Goal: Task Accomplishment & Management: Manage account settings

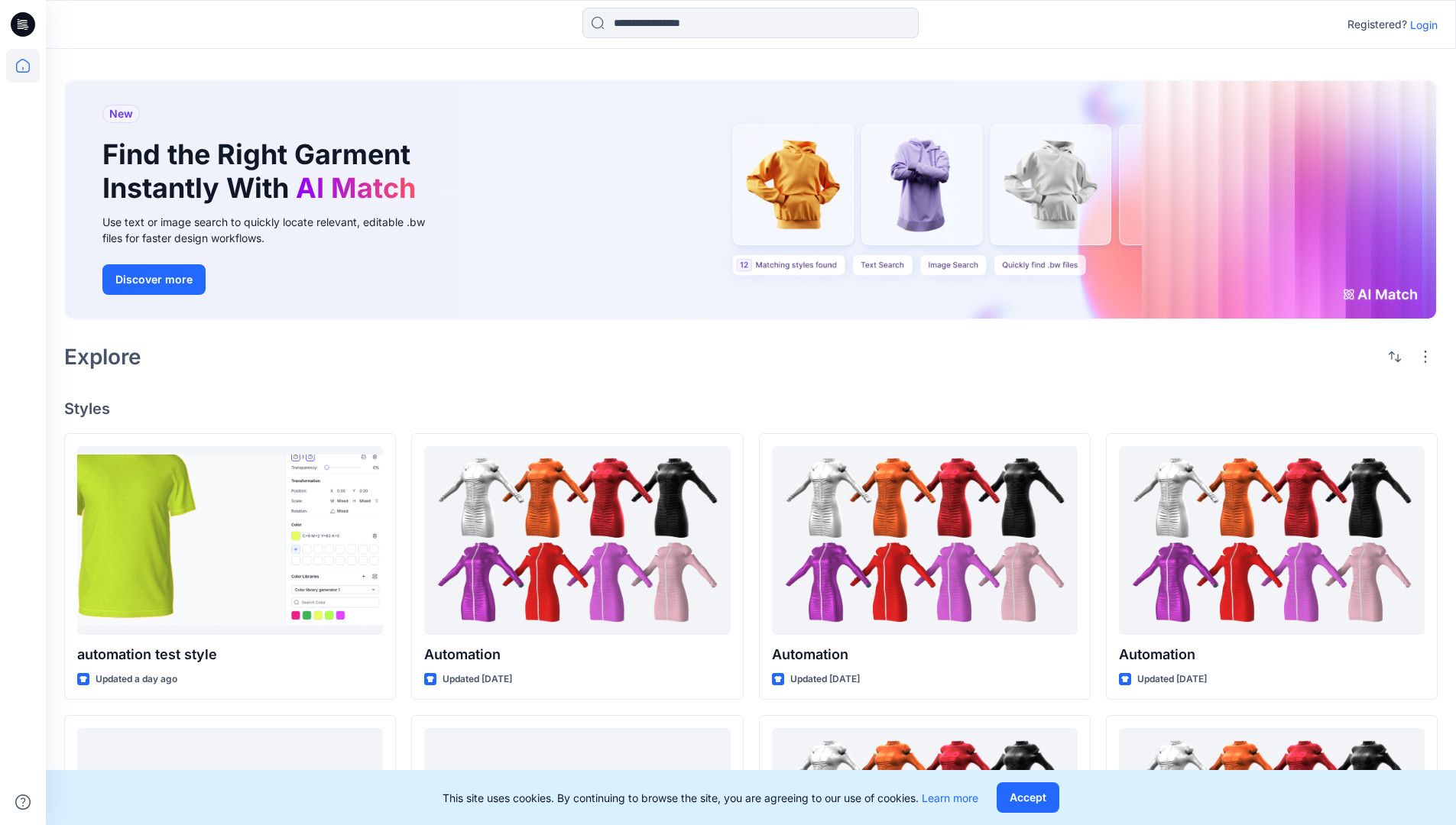
click at [1420, 25] on p "Login" at bounding box center [1424, 25] width 28 height 16
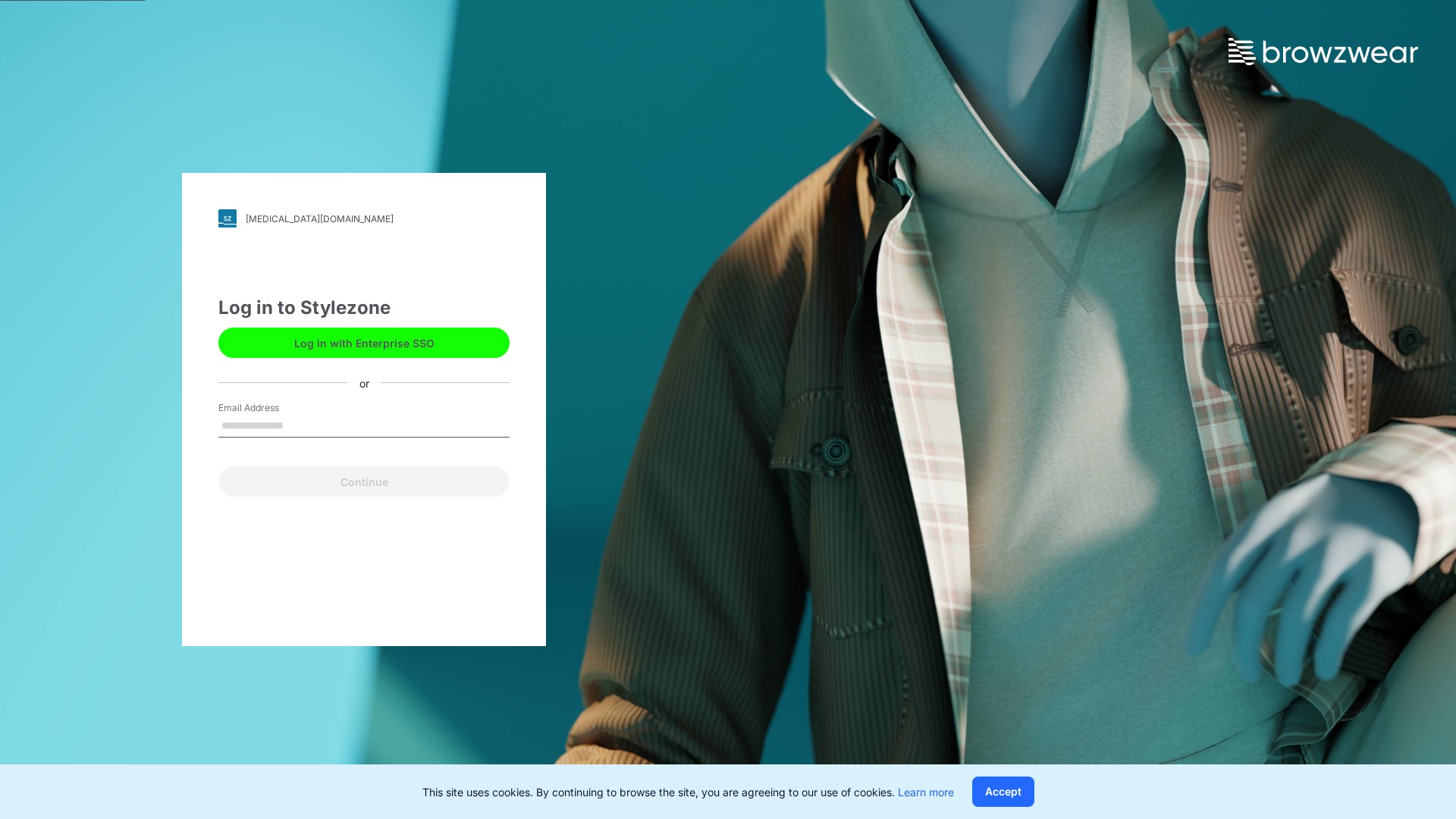
click at [299, 425] on input "Email Address" at bounding box center [364, 426] width 291 height 22
type input "**********"
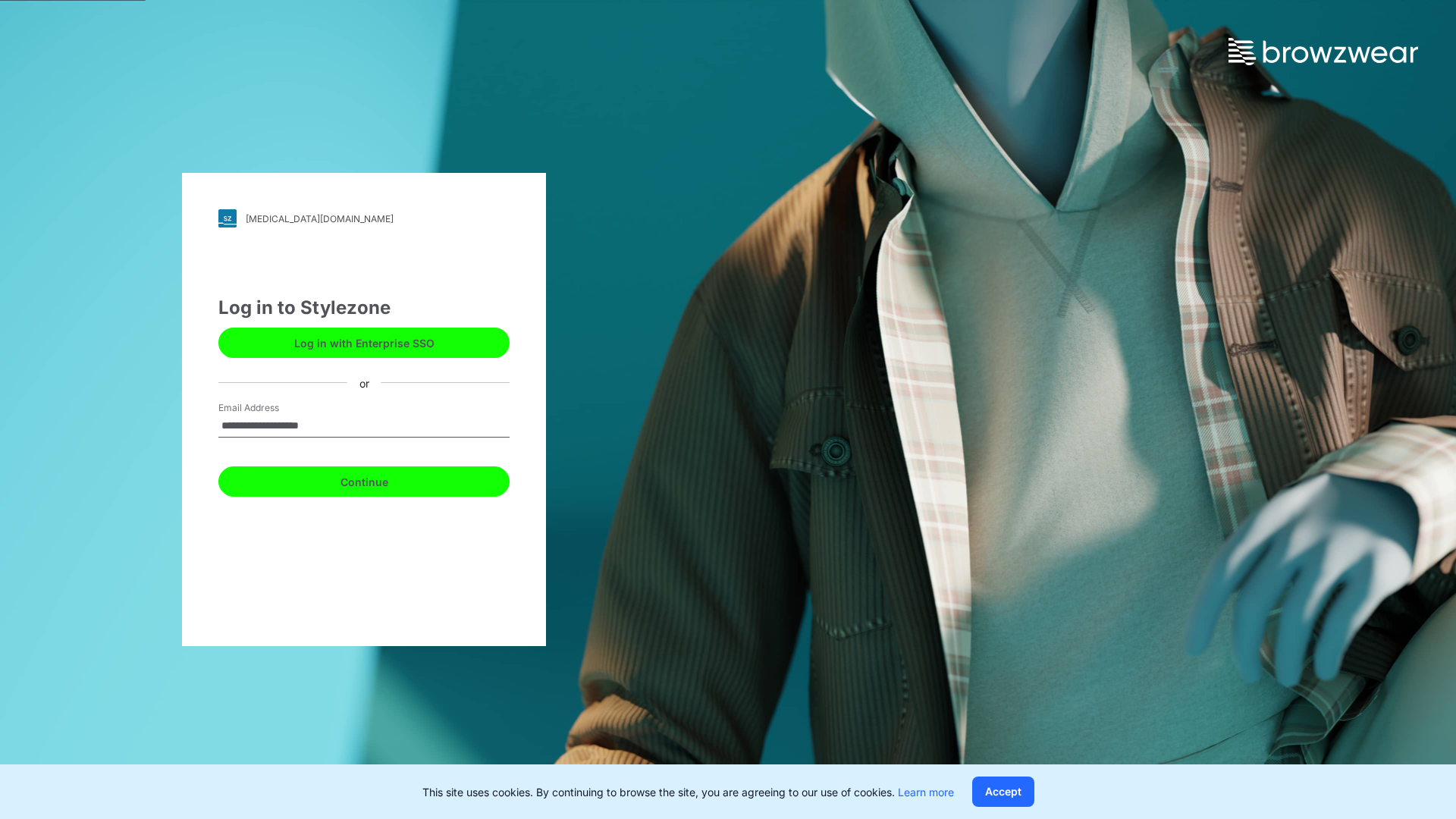
click at [381, 480] on button "Continue" at bounding box center [364, 481] width 291 height 30
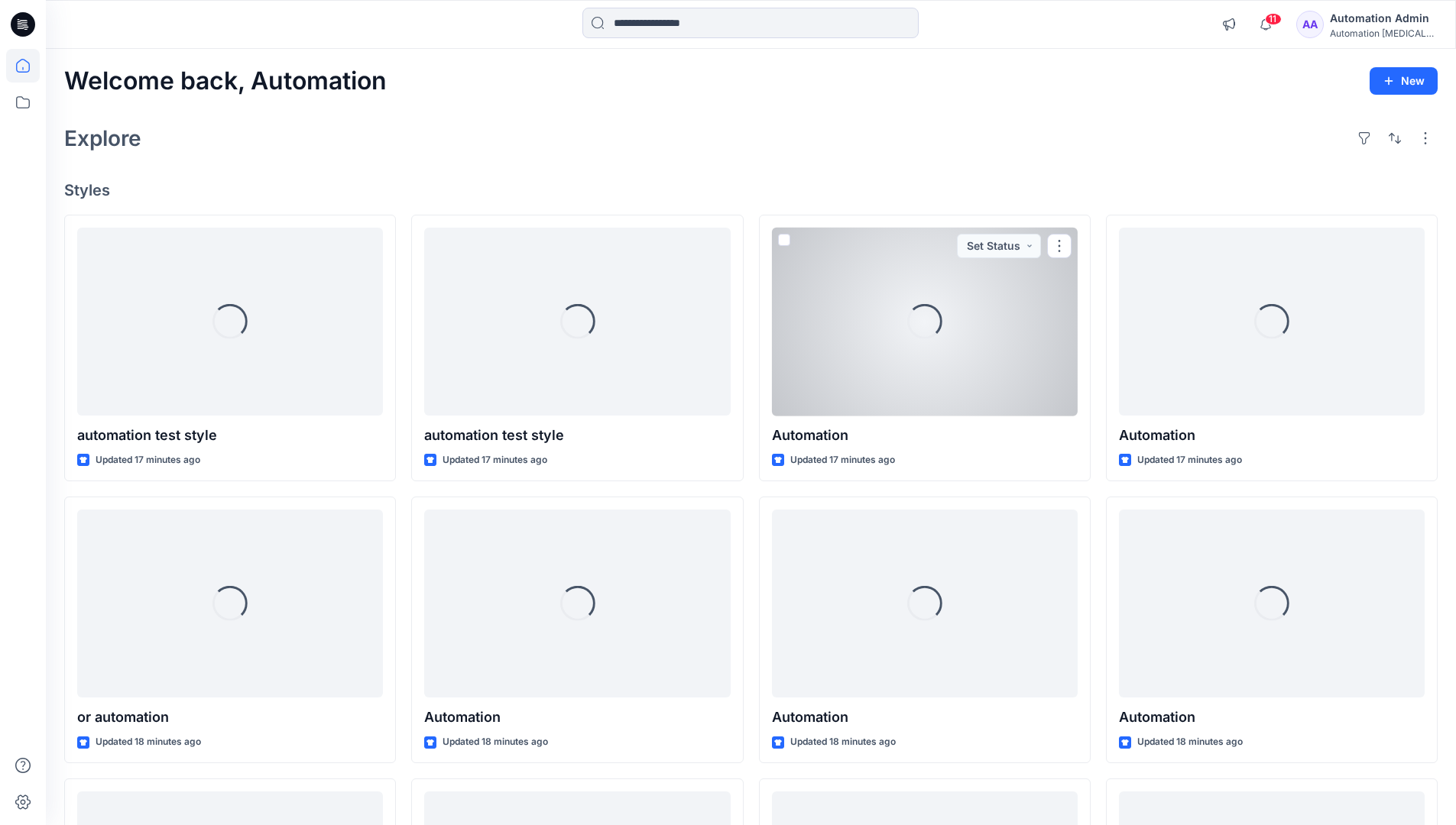
click at [29, 66] on icon at bounding box center [23, 66] width 14 height 14
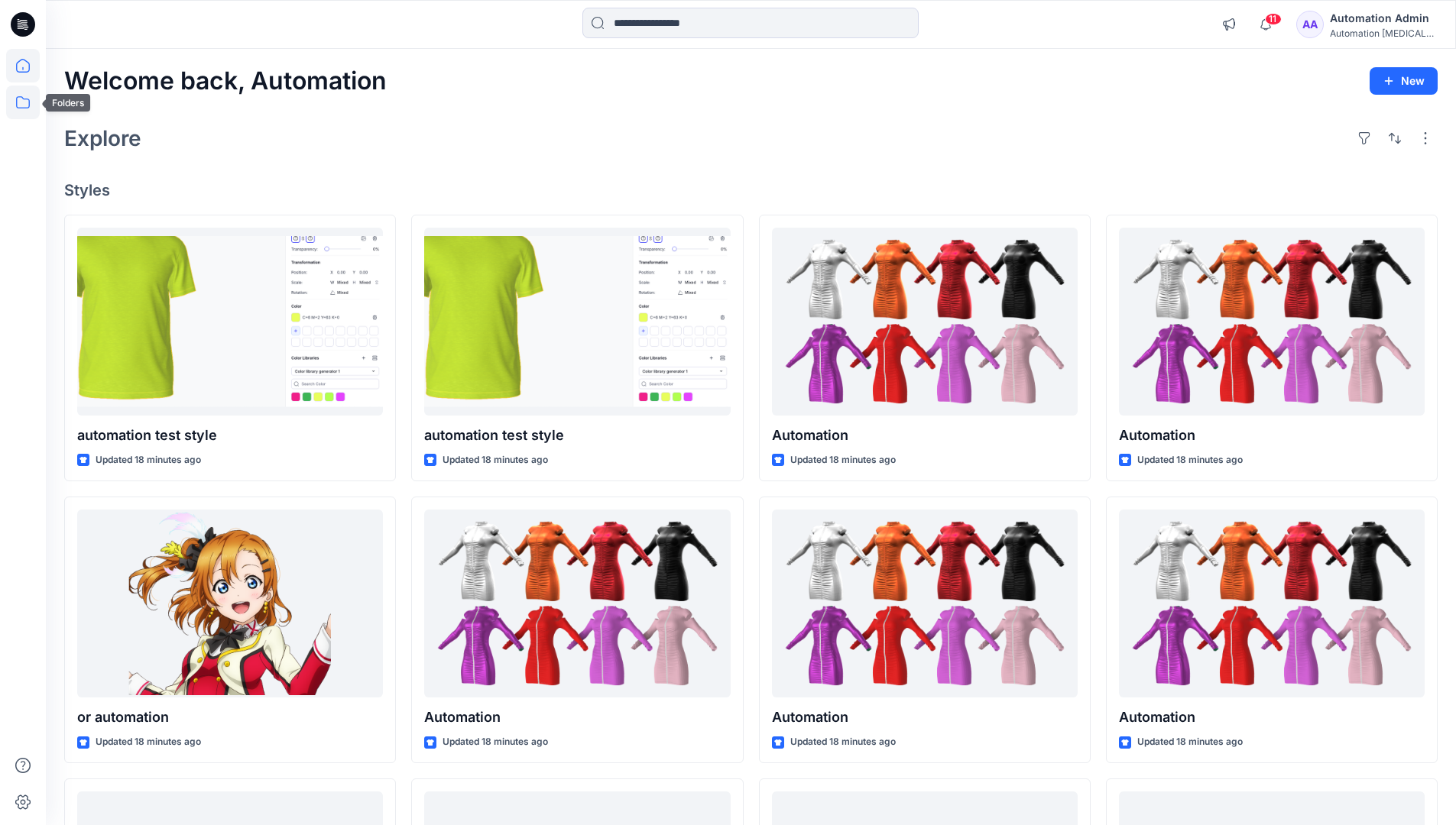
click at [21, 108] on icon at bounding box center [23, 102] width 14 height 12
